Goal: Information Seeking & Learning: Learn about a topic

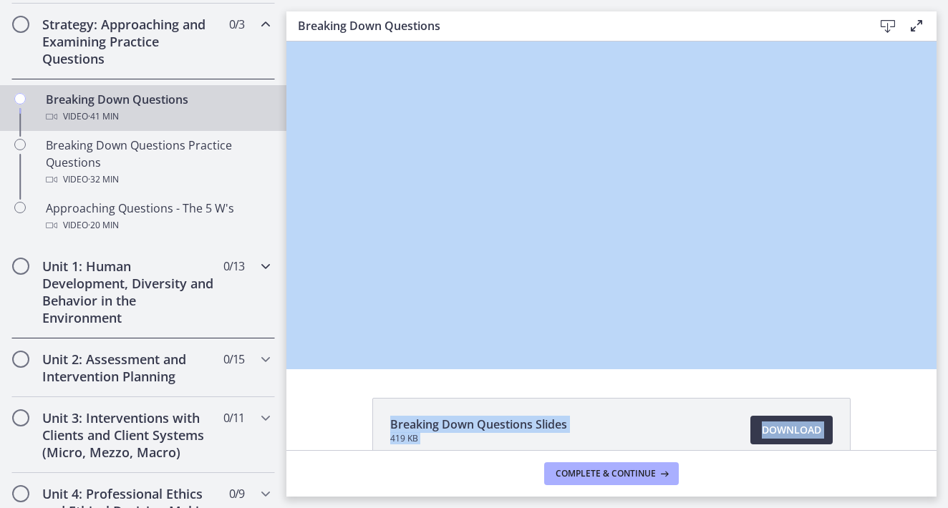
scroll to position [327, 0]
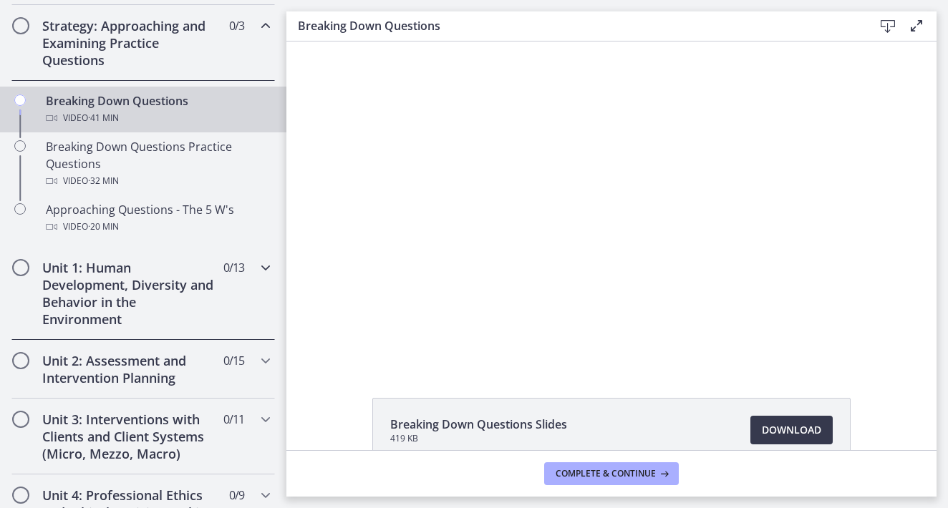
click at [264, 269] on icon "Chapters" at bounding box center [265, 267] width 17 height 17
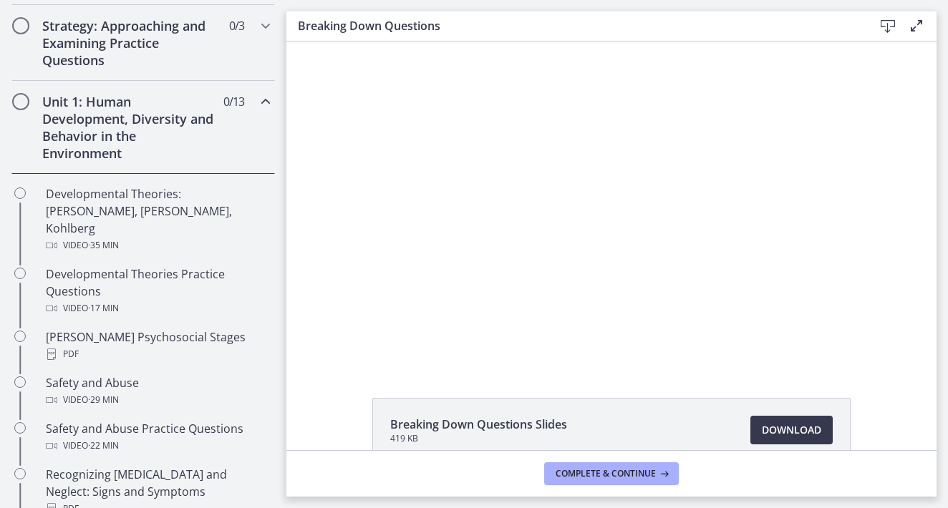
click at [254, 102] on div "Unit 1: Human Development, Diversity and Behavior in the Environment 0 / 13 Com…" at bounding box center [143, 127] width 264 height 93
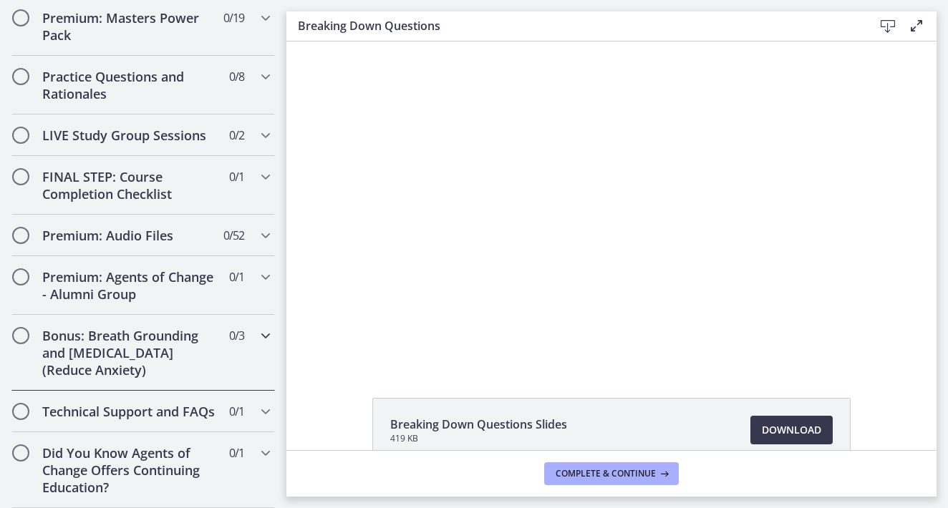
scroll to position [0, 0]
click at [165, 93] on h2 "Practice Questions and Rationales" at bounding box center [129, 85] width 175 height 34
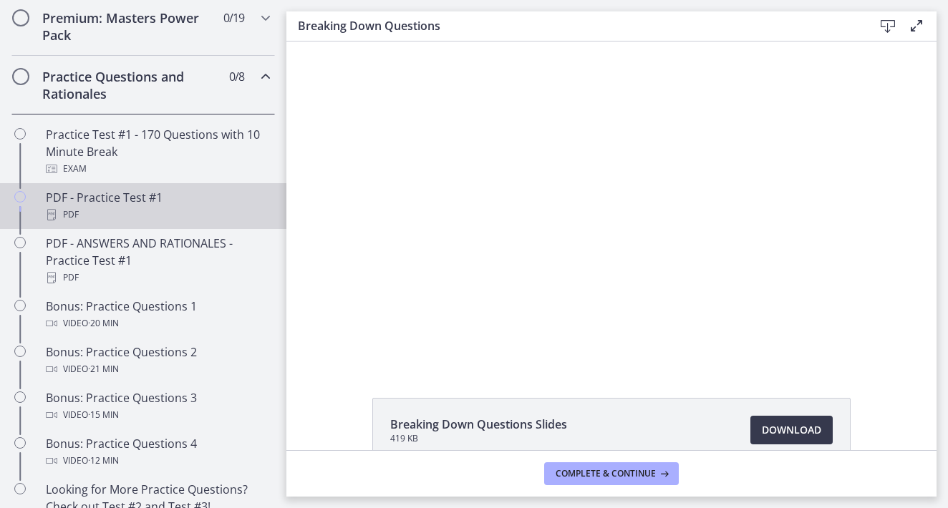
click at [117, 204] on div "PDF - Practice Test #1 PDF" at bounding box center [157, 206] width 223 height 34
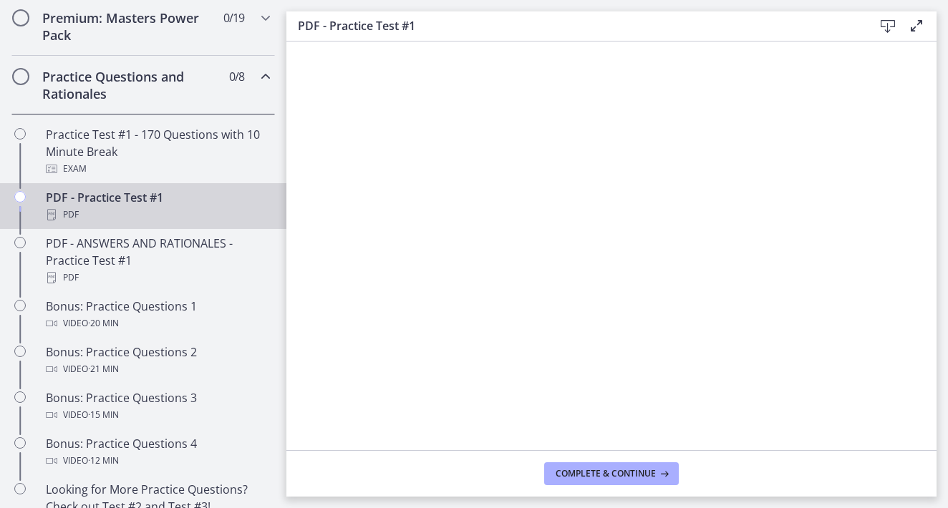
click at [884, 30] on icon at bounding box center [887, 26] width 17 height 17
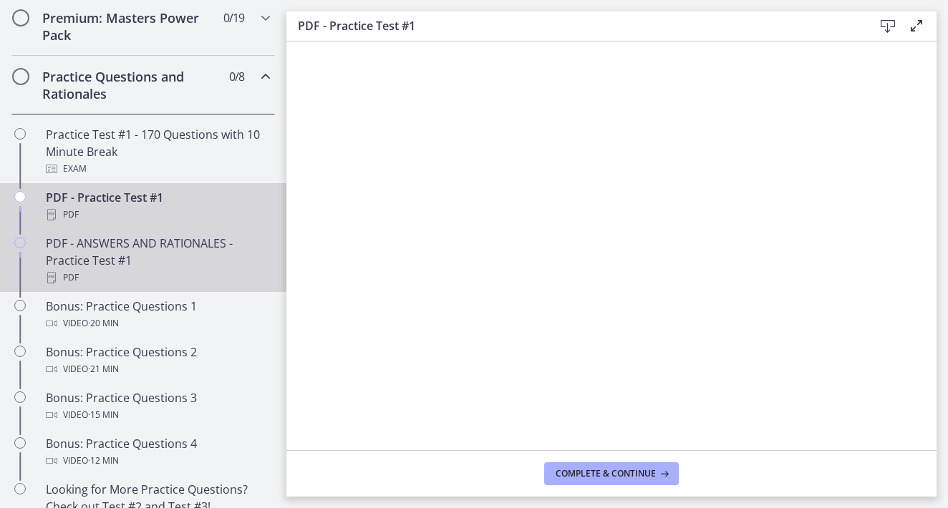
click at [134, 257] on div "PDF - ANSWERS AND RATIONALES - Practice Test #1 PDF" at bounding box center [157, 261] width 223 height 52
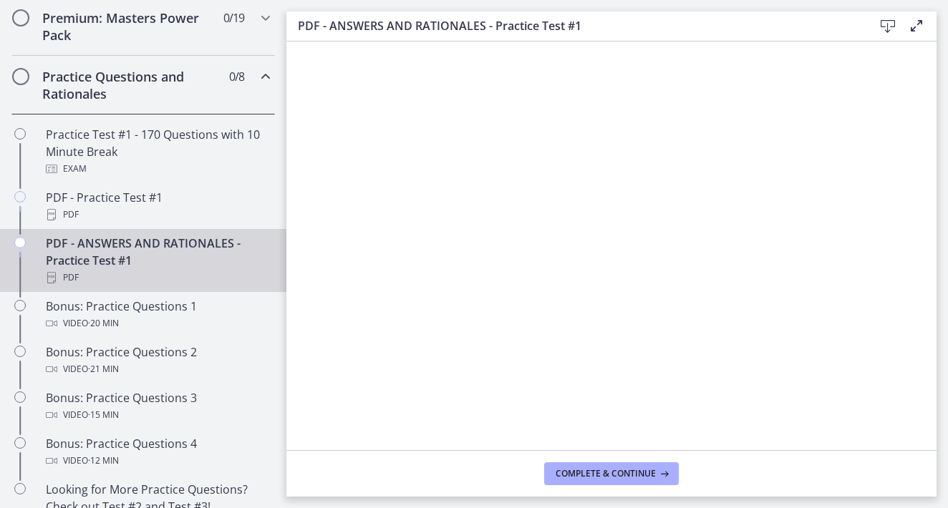
click at [888, 26] on icon at bounding box center [887, 26] width 17 height 17
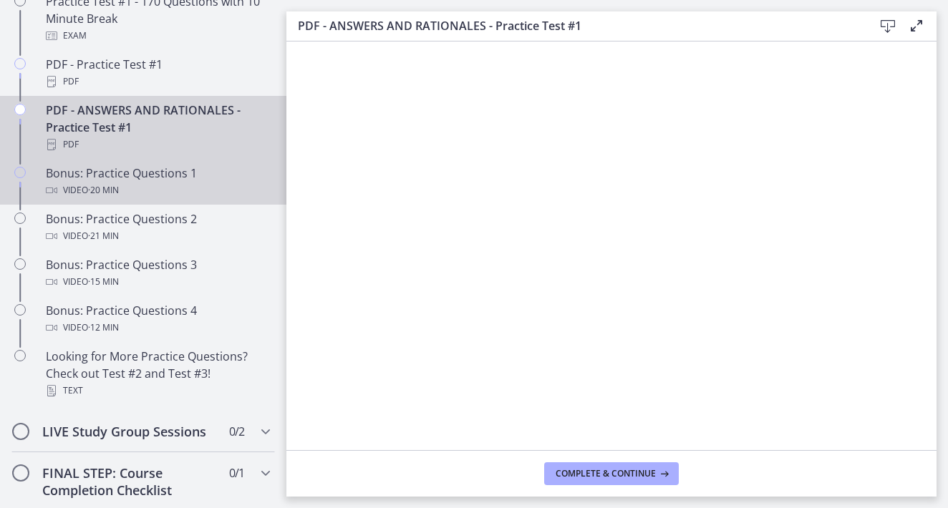
scroll to position [834, 0]
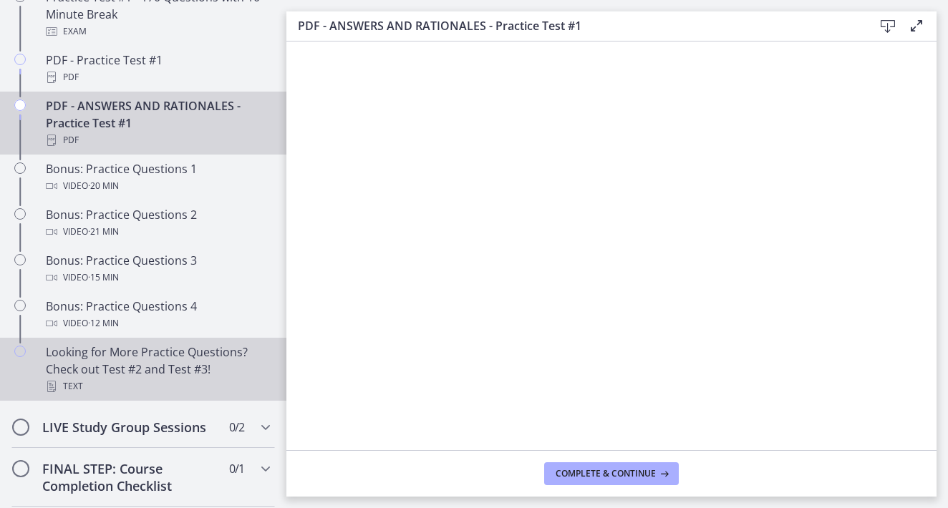
click at [153, 368] on div "Looking for More Practice Questions? Check out Test #2 and Test #3! Text" at bounding box center [157, 370] width 223 height 52
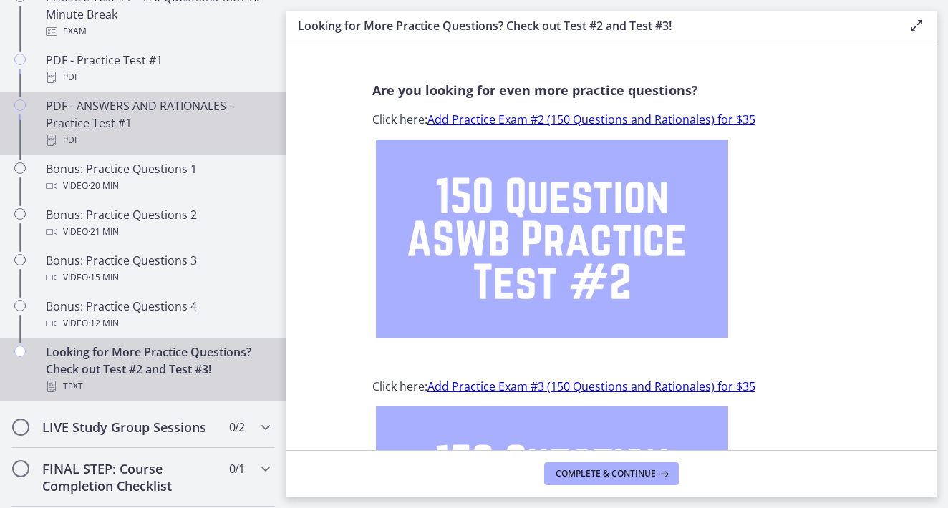
click at [137, 93] on link "PDF - ANSWERS AND RATIONALES - Practice Test #1 PDF" at bounding box center [143, 123] width 286 height 63
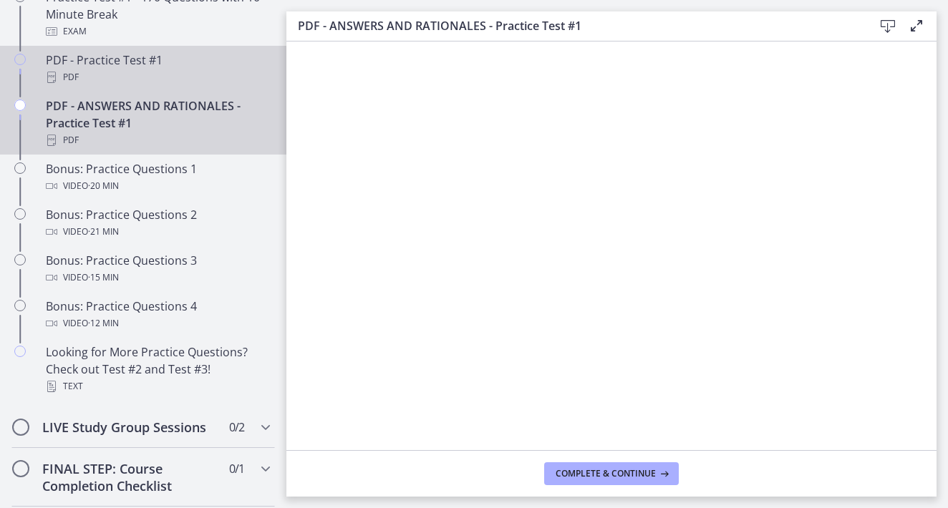
click at [126, 69] on div "PDF" at bounding box center [157, 77] width 223 height 17
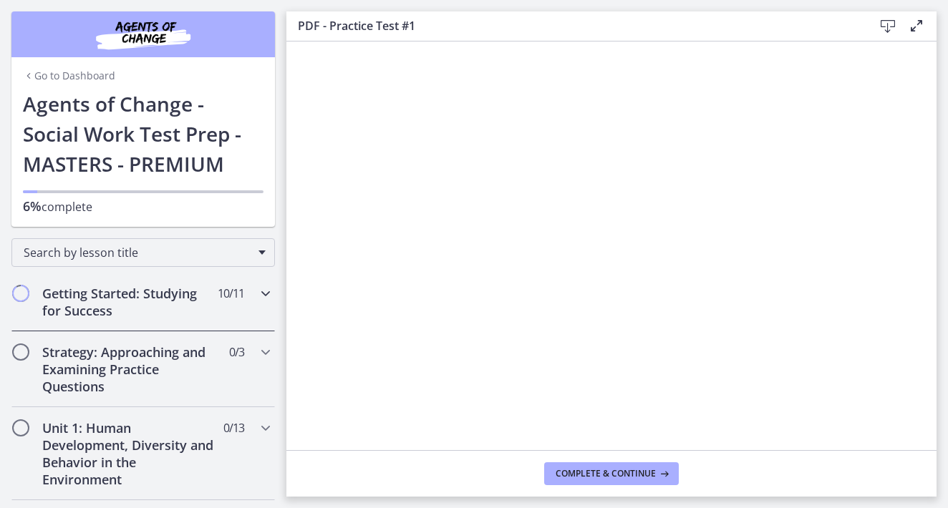
click at [266, 296] on icon "Chapters" at bounding box center [265, 293] width 17 height 17
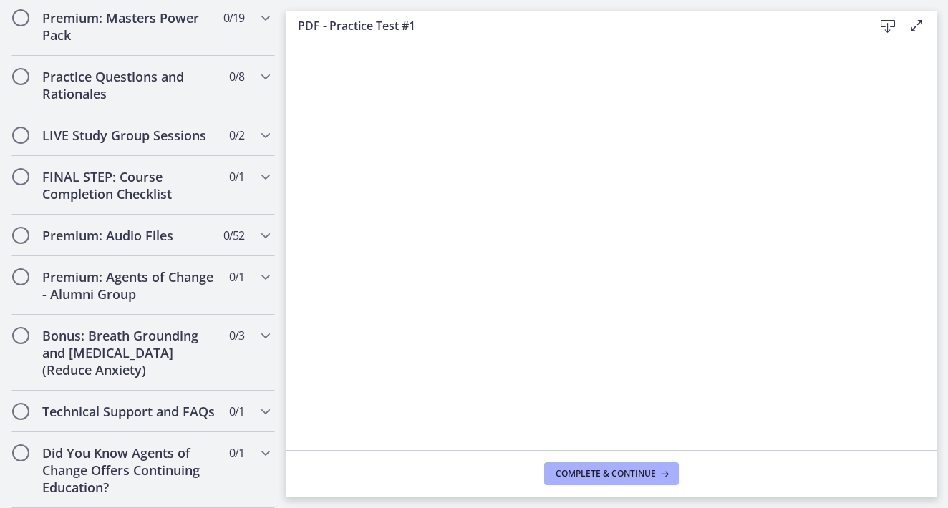
scroll to position [1264, 0]
